Goal: Task Accomplishment & Management: Manage account settings

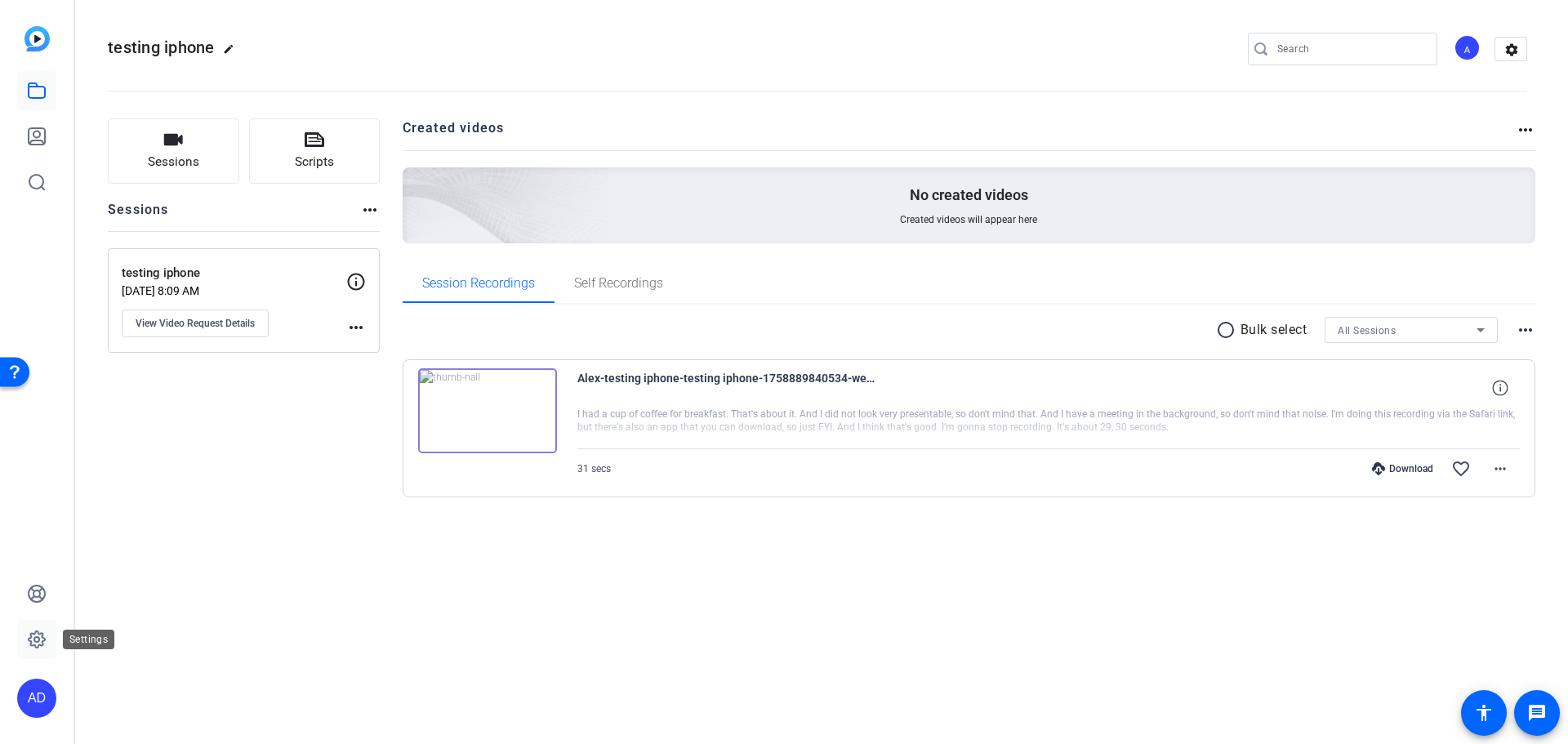
click at [31, 639] on icon at bounding box center [37, 639] width 19 height 19
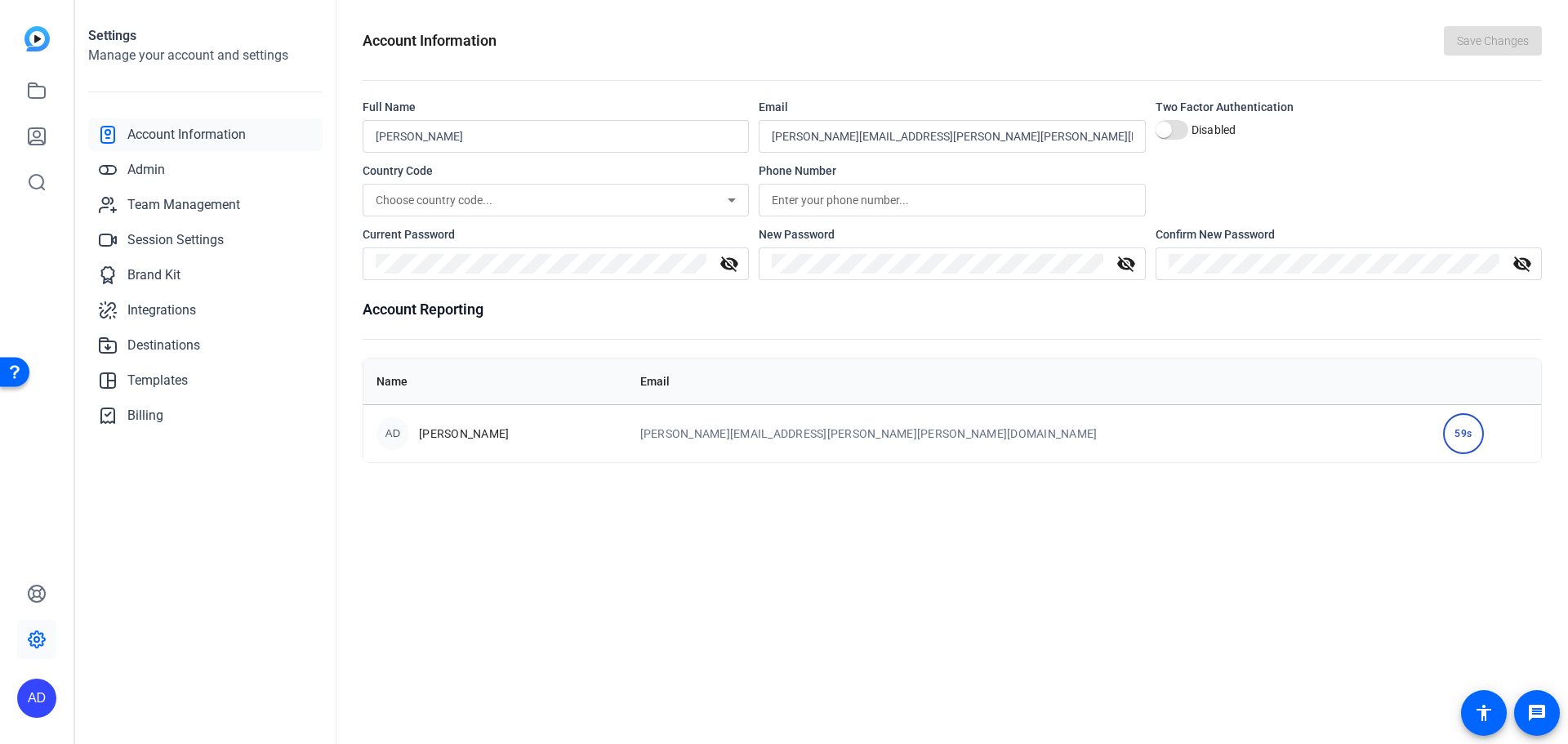
click at [34, 697] on div "AD" at bounding box center [37, 698] width 40 height 40
click at [11, 419] on div at bounding box center [784, 372] width 1568 height 744
click at [187, 238] on span "Session Settings" at bounding box center [175, 240] width 96 height 19
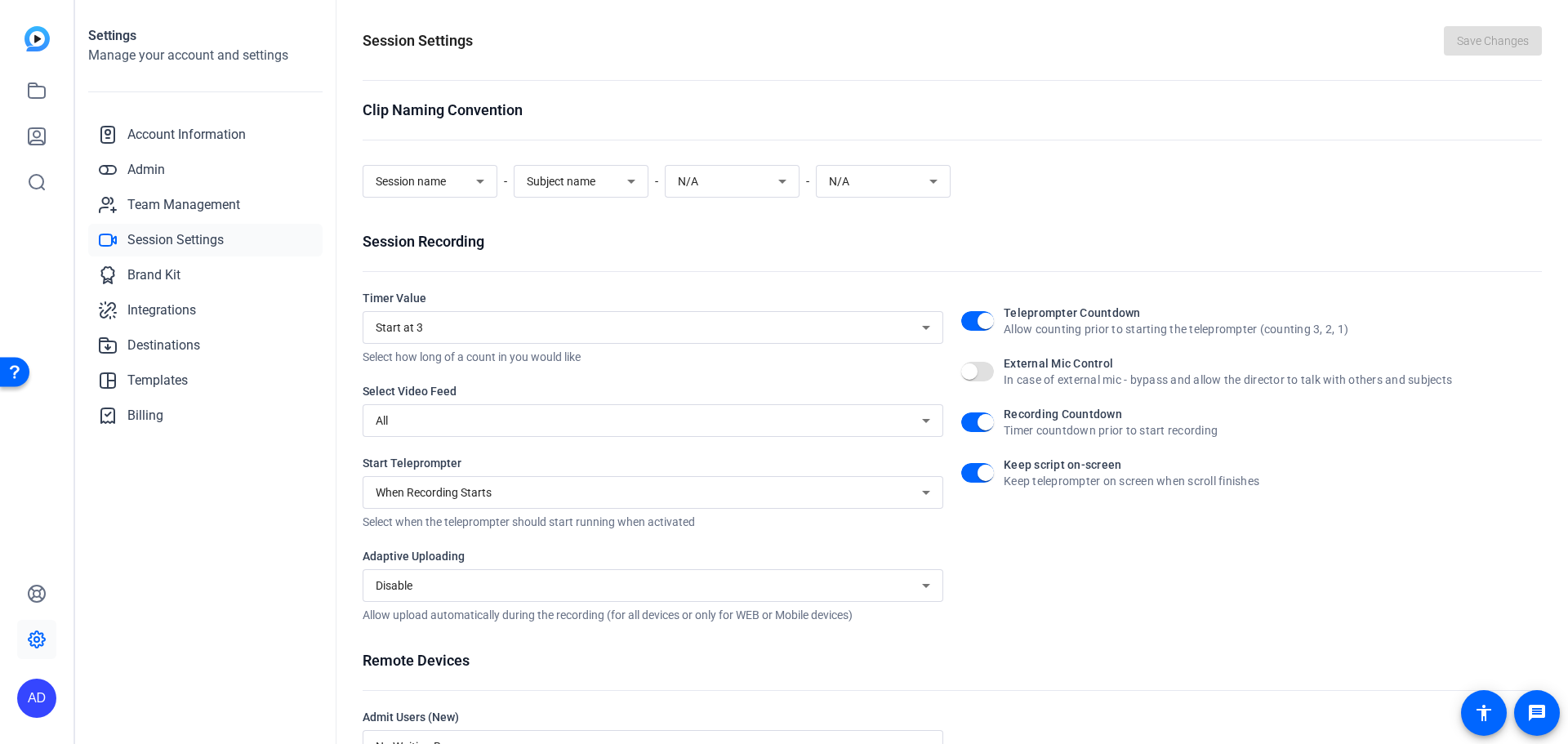
click at [1528, 386] on div "External Mic Control In case of external mic - bypass and allow the director to…" at bounding box center [1251, 372] width 580 height 33
click at [182, 180] on link "Admin" at bounding box center [204, 170] width 234 height 33
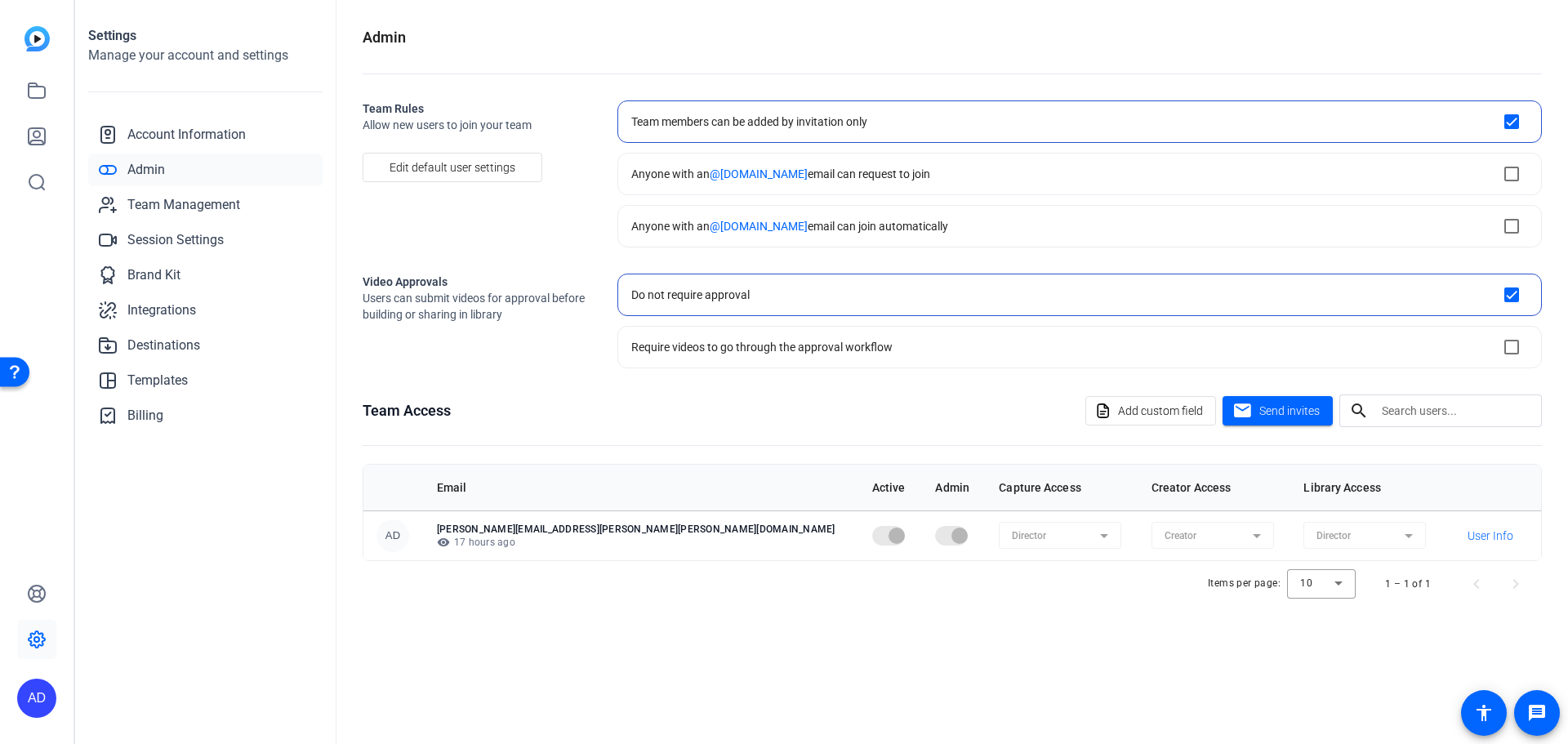
click at [36, 33] on img at bounding box center [37, 39] width 25 height 25
